Goal: Task Accomplishment & Management: Manage account settings

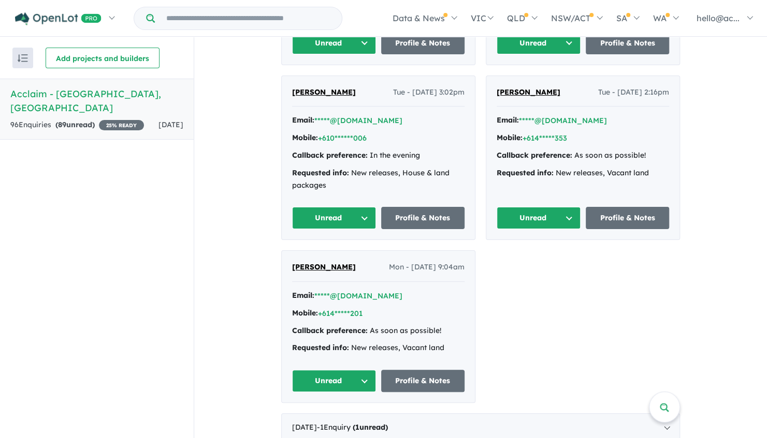
scroll to position [505, 0]
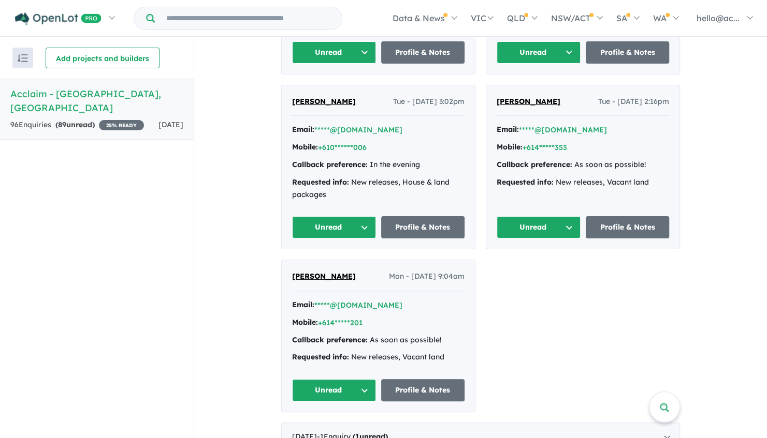
click at [320, 97] on span "[PERSON_NAME]" at bounding box center [324, 101] width 64 height 9
click at [423, 216] on link "Profile & Notes" at bounding box center [423, 227] width 84 height 22
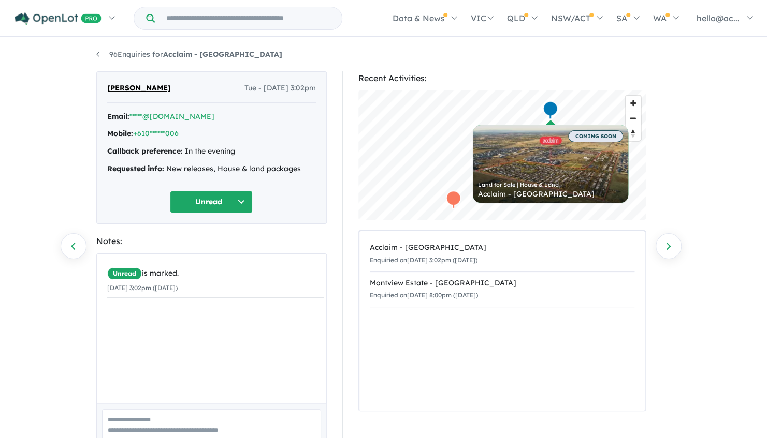
click at [242, 203] on button "Unread" at bounding box center [211, 202] width 83 height 22
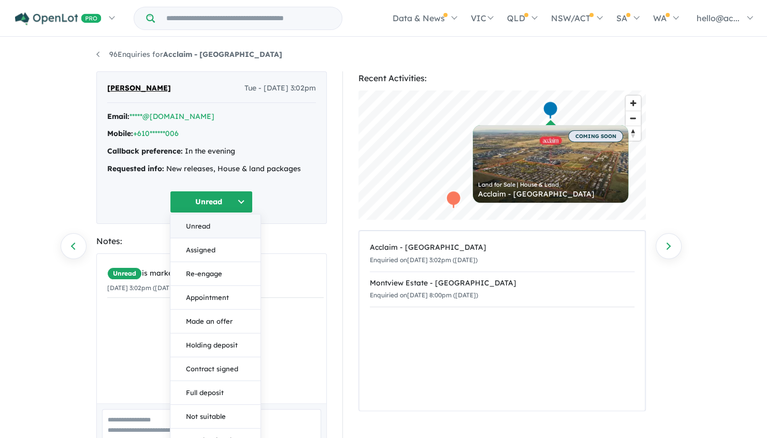
click at [209, 226] on button "Unread" at bounding box center [215, 226] width 90 height 24
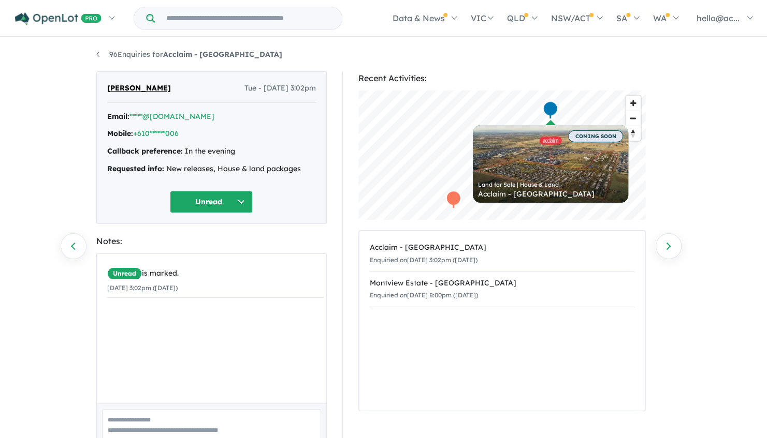
click at [221, 201] on button "Unread" at bounding box center [211, 202] width 83 height 22
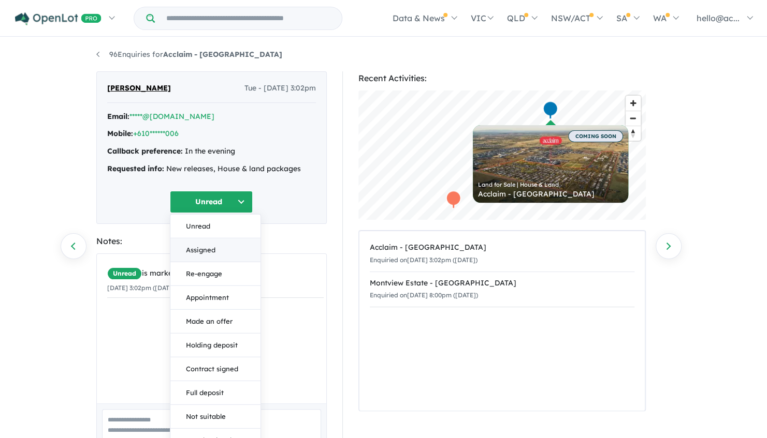
click at [212, 256] on button "Assigned" at bounding box center [215, 250] width 90 height 24
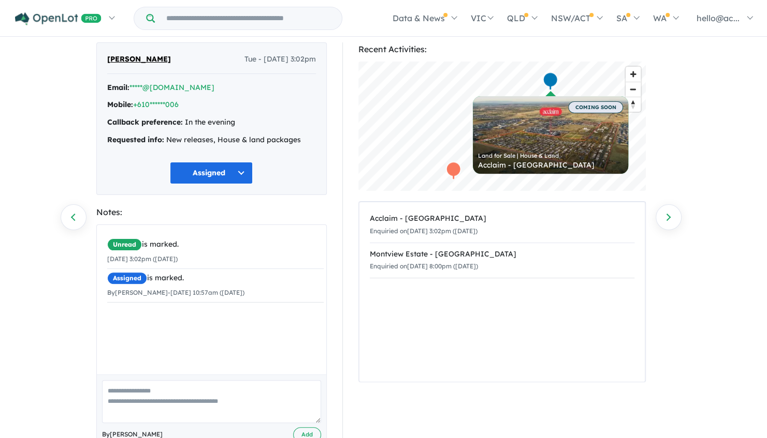
scroll to position [58, 0]
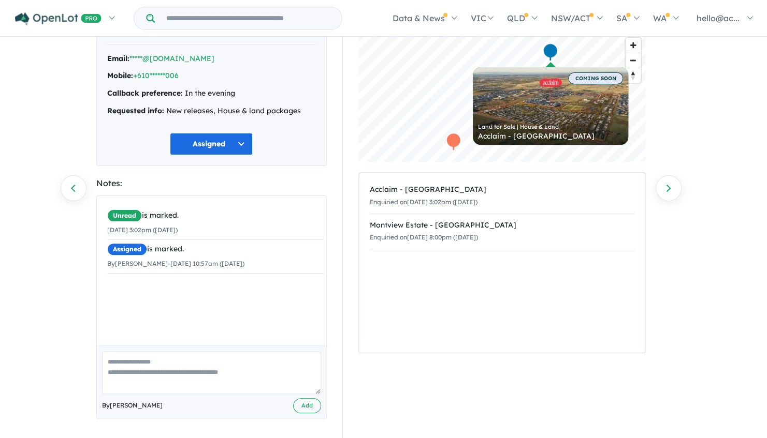
click at [194, 375] on textarea at bounding box center [211, 372] width 219 height 43
type textarea "**********"
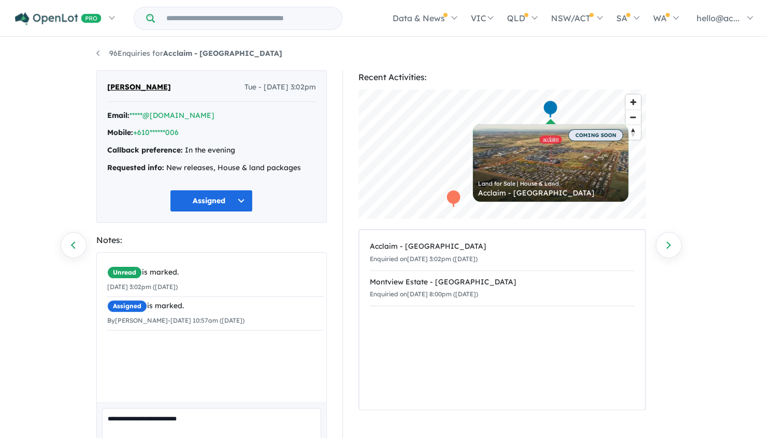
scroll to position [0, 0]
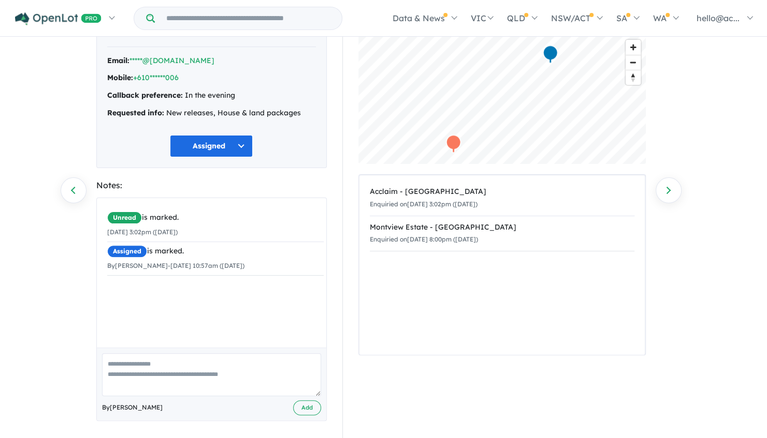
scroll to position [58, 0]
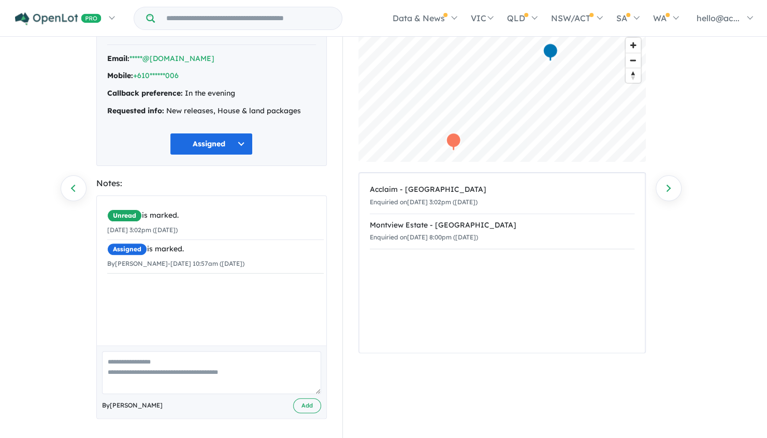
click at [242, 145] on button "Assigned" at bounding box center [211, 144] width 83 height 22
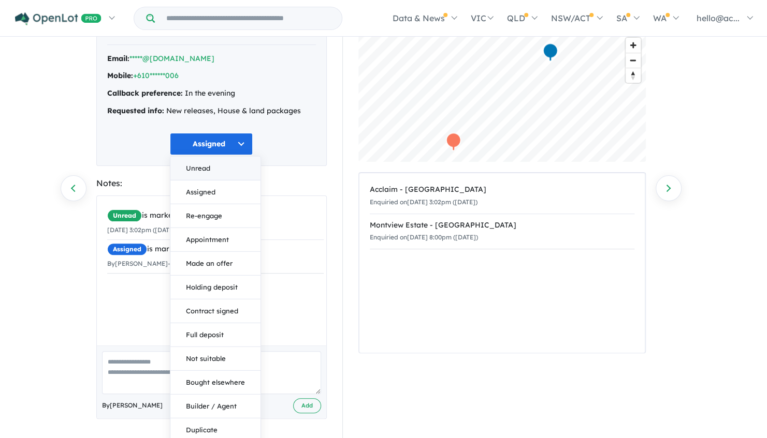
click at [225, 169] on button "Unread" at bounding box center [215, 168] width 90 height 24
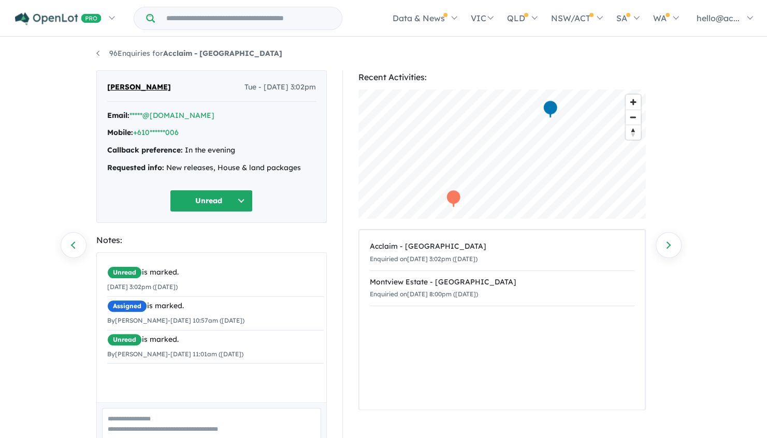
scroll to position [0, 0]
